Goal: Task Accomplishment & Management: Use online tool/utility

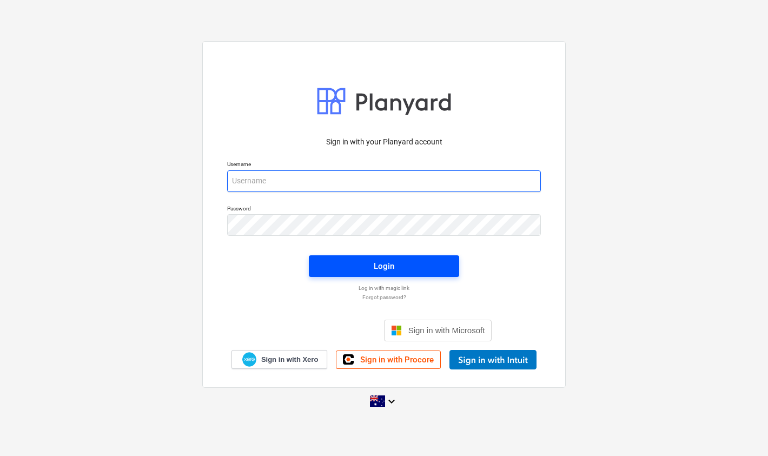
type input "[EMAIL_ADDRESS][DOMAIN_NAME]"
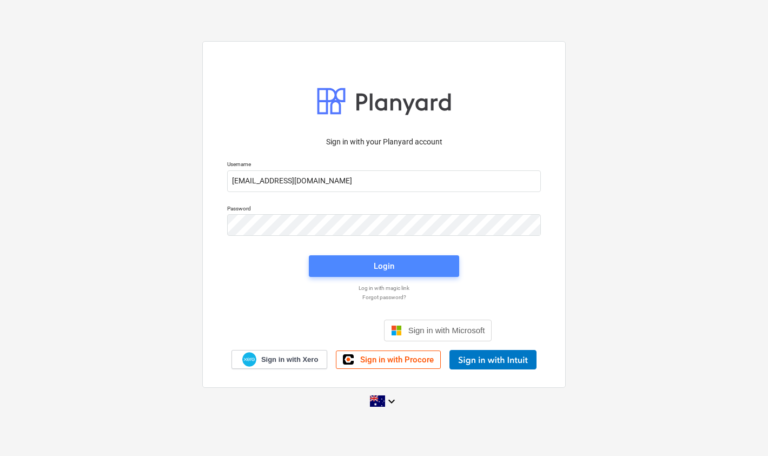
click at [368, 269] on span "Login" at bounding box center [384, 266] width 124 height 14
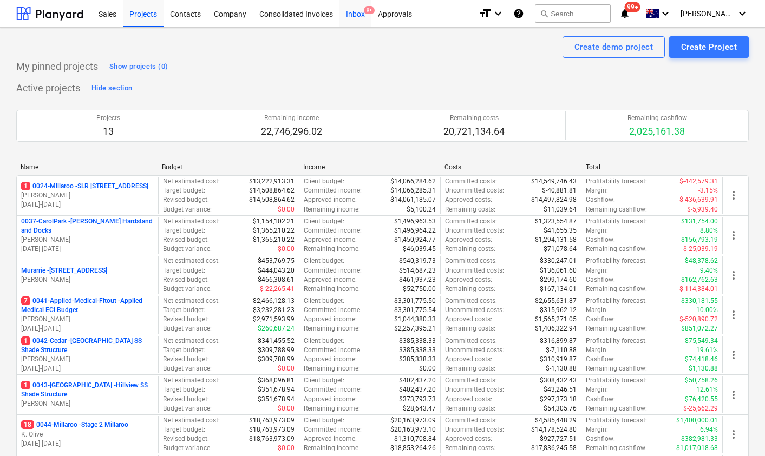
click at [350, 15] on div "Inbox 9+" at bounding box center [355, 13] width 32 height 28
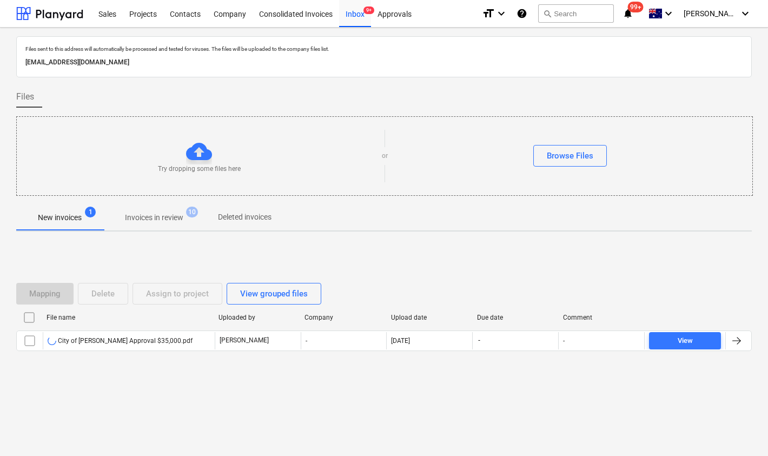
click at [157, 395] on div "Mapping Delete Assign to project View grouped files File name Uploaded by Compa…" at bounding box center [384, 321] width 736 height 162
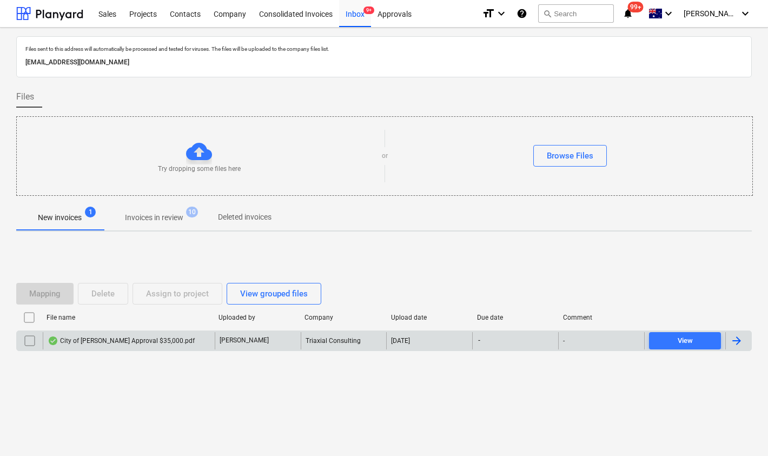
click at [127, 337] on div "City of [PERSON_NAME] Approval $35,000.pdf" at bounding box center [121, 341] width 147 height 9
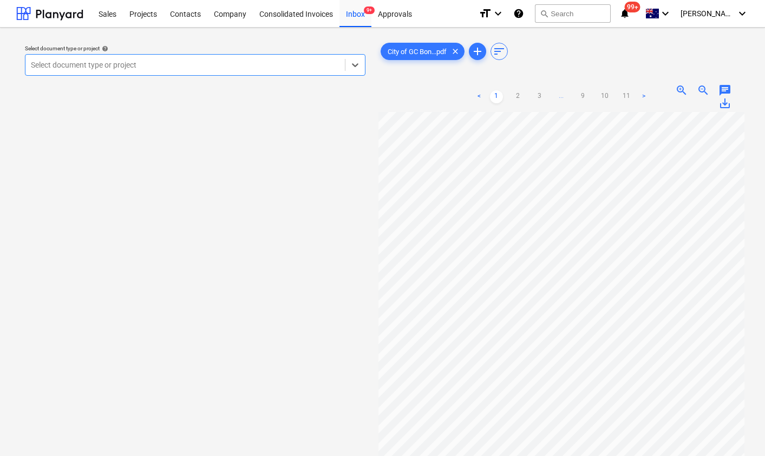
click at [258, 64] on div at bounding box center [185, 65] width 308 height 11
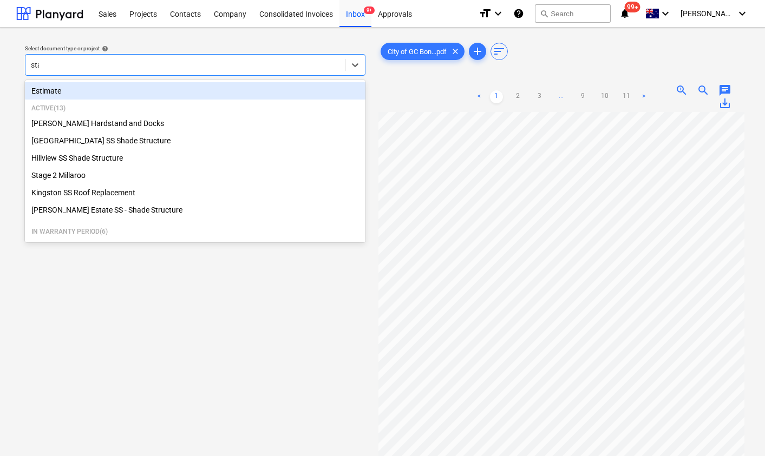
type input "stag"
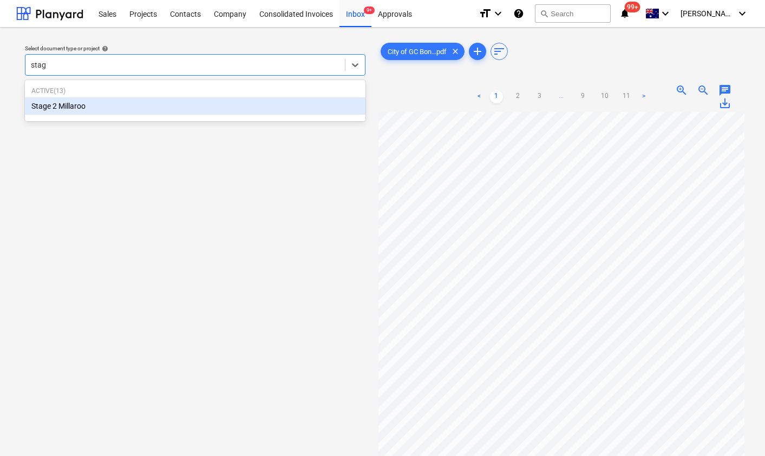
click at [195, 103] on div "Stage 2 Millaroo" at bounding box center [195, 105] width 340 height 17
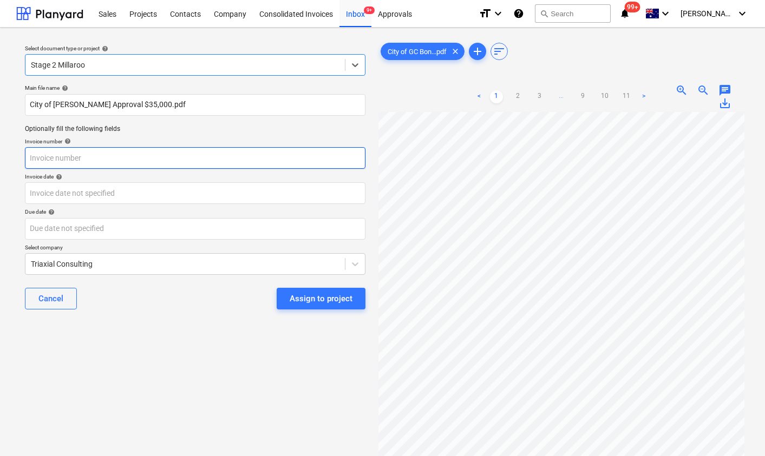
click at [94, 154] on input "text" at bounding box center [195, 158] width 340 height 22
paste input "PERFOM/24232"
type input "BOND PERFOM/24232"
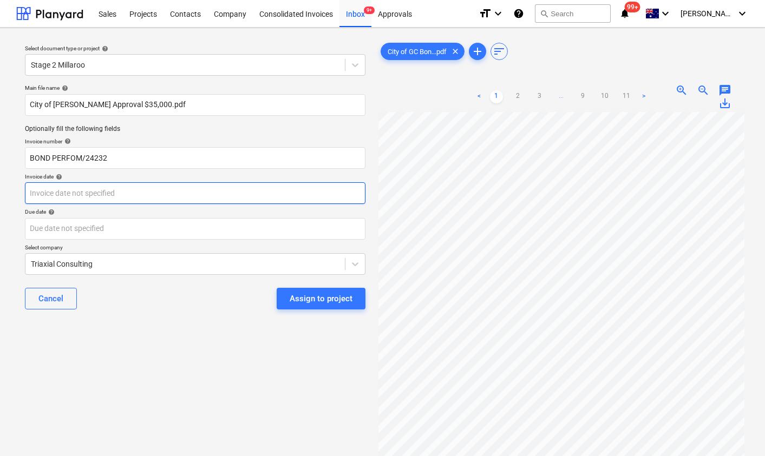
click at [53, 196] on body "Sales Projects Contacts Company Consolidated Invoices Inbox 9+ Approvals format…" at bounding box center [382, 228] width 765 height 456
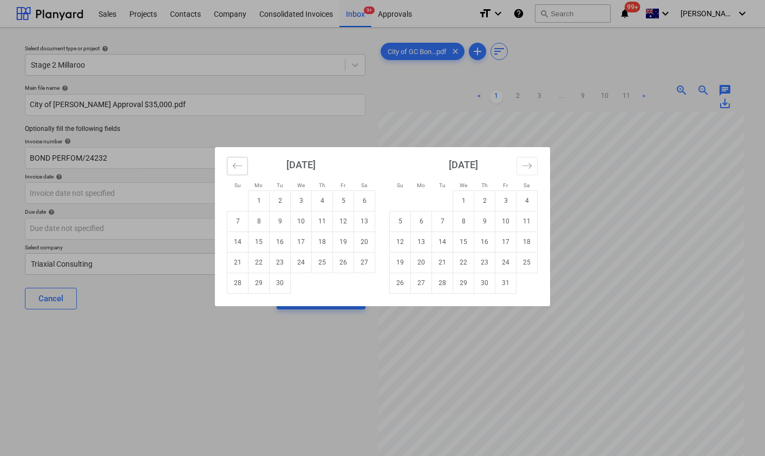
click at [243, 166] on button "Move backward to switch to the previous month." at bounding box center [237, 166] width 21 height 18
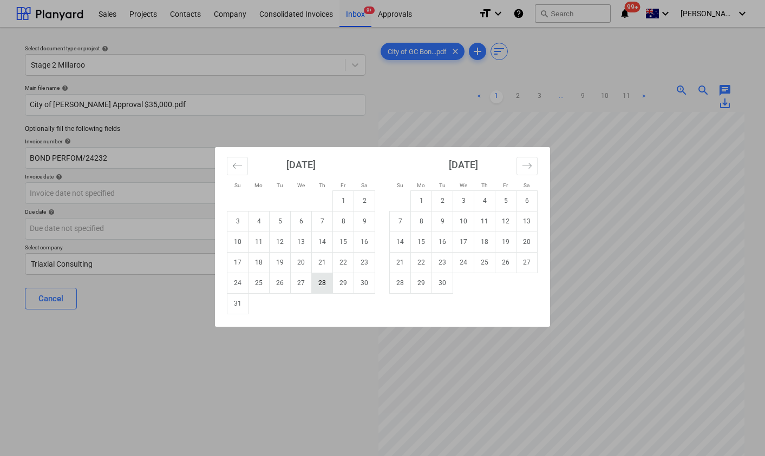
click at [322, 288] on td "28" at bounding box center [322, 283] width 21 height 21
type input "[DATE]"
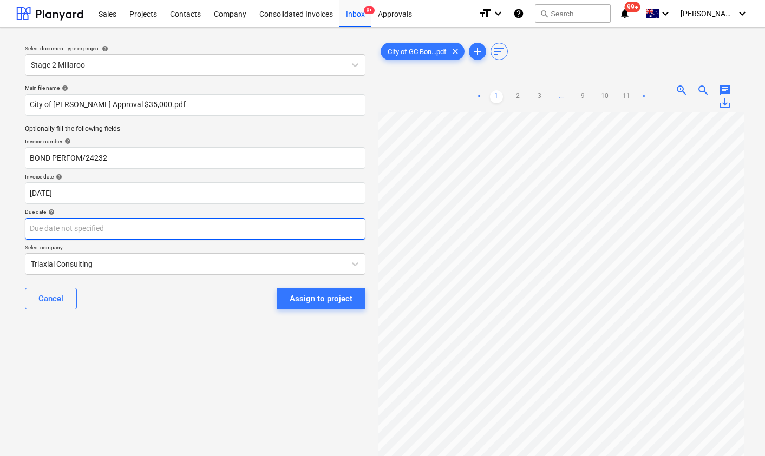
click at [129, 229] on body "Sales Projects Contacts Company Consolidated Invoices Inbox 9+ Approvals format…" at bounding box center [382, 228] width 765 height 456
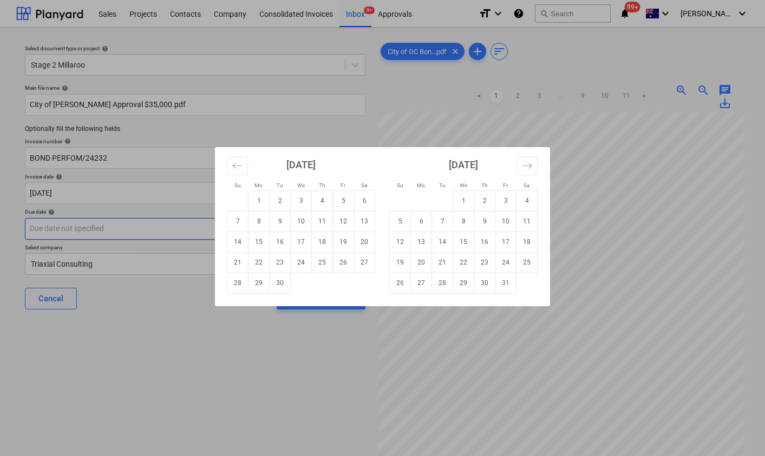
click at [261, 220] on td "8" at bounding box center [258, 221] width 21 height 21
type input "[DATE]"
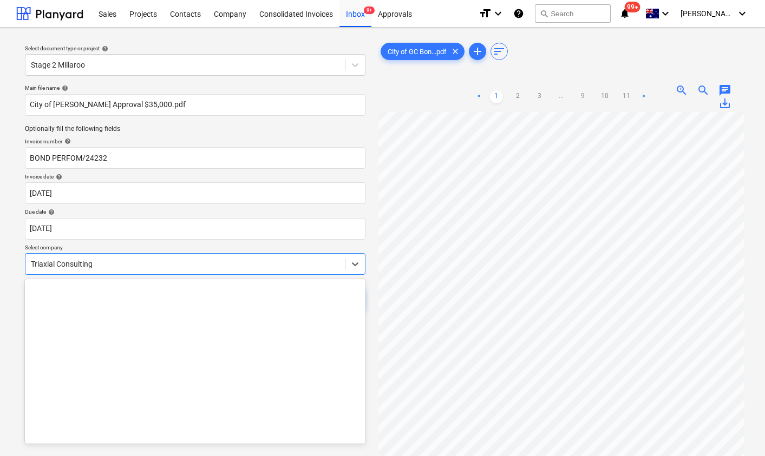
click at [188, 262] on div at bounding box center [185, 264] width 308 height 11
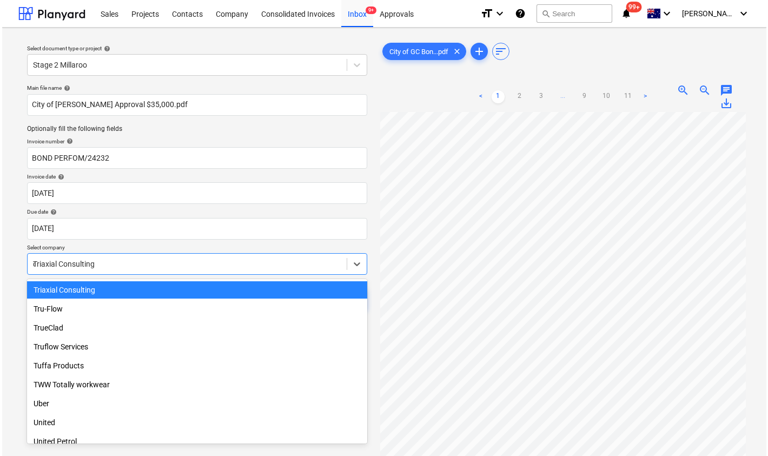
scroll to position [482, 0]
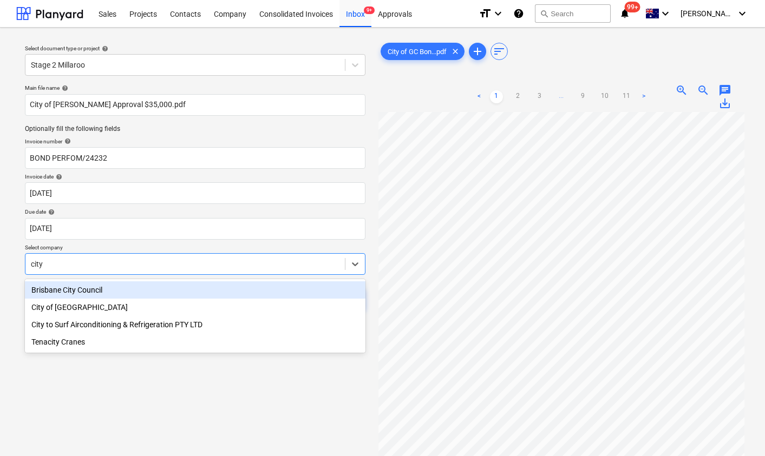
type input "city o"
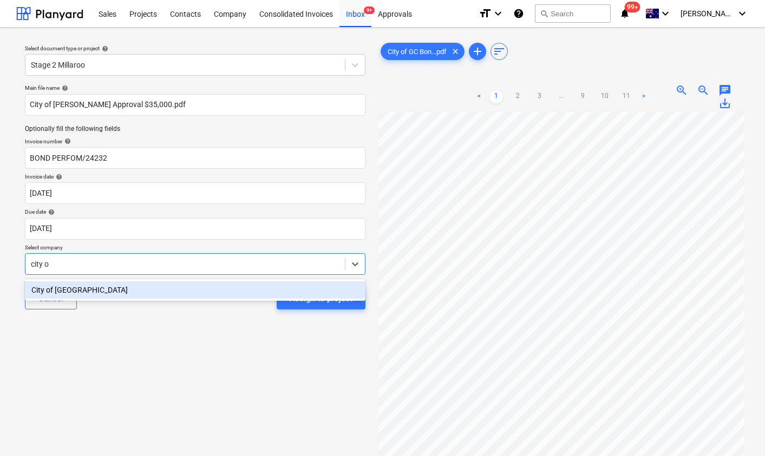
click at [128, 289] on div "City of [GEOGRAPHIC_DATA]" at bounding box center [195, 289] width 340 height 17
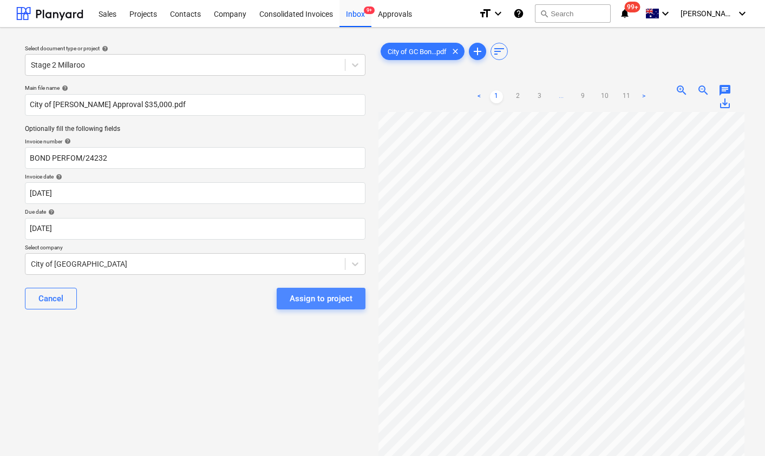
click at [324, 298] on div "Assign to project" at bounding box center [320, 299] width 63 height 14
